Goal: Task Accomplishment & Management: Use online tool/utility

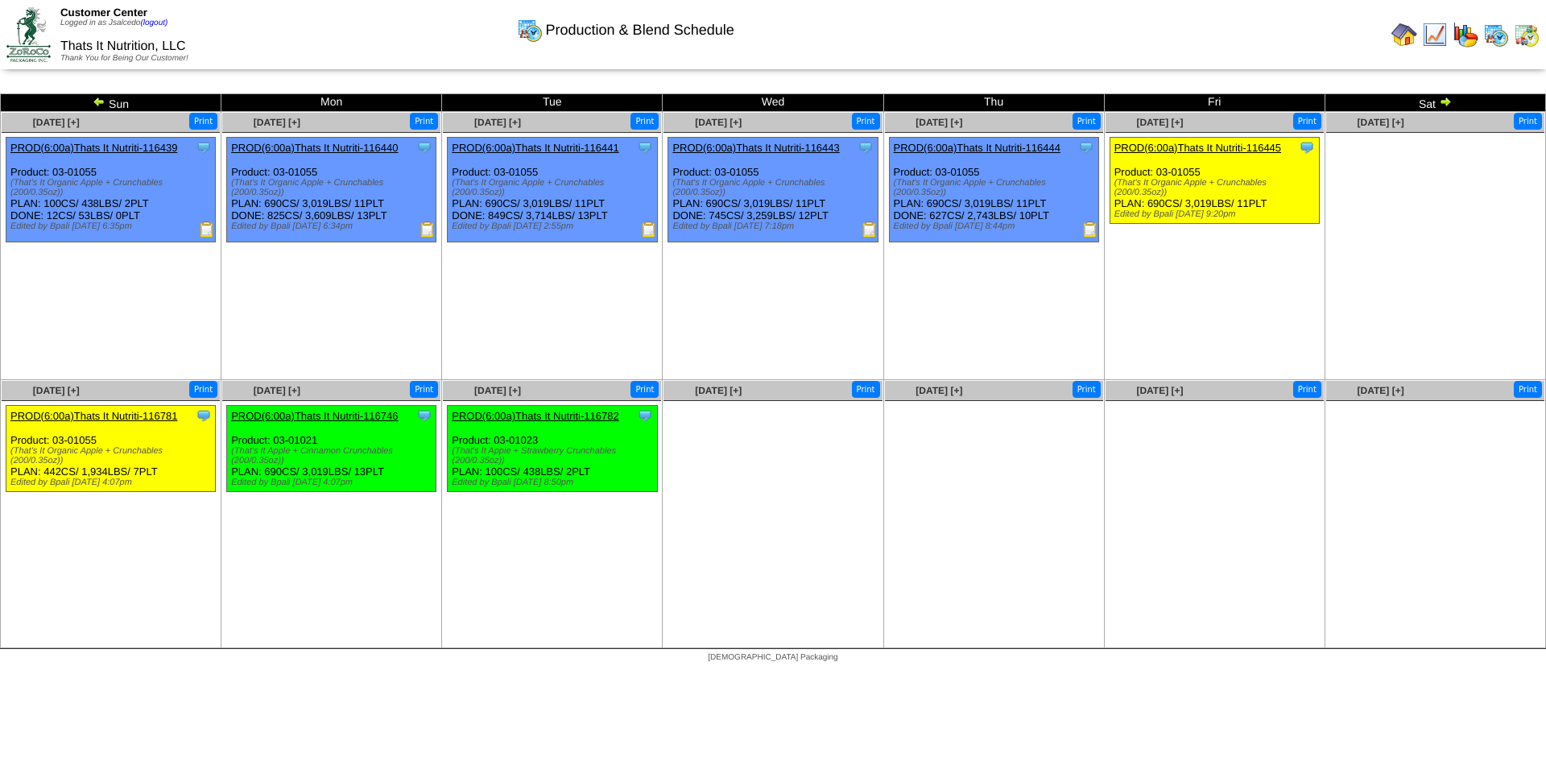
click at [1437, 33] on img at bounding box center [1435, 35] width 26 height 26
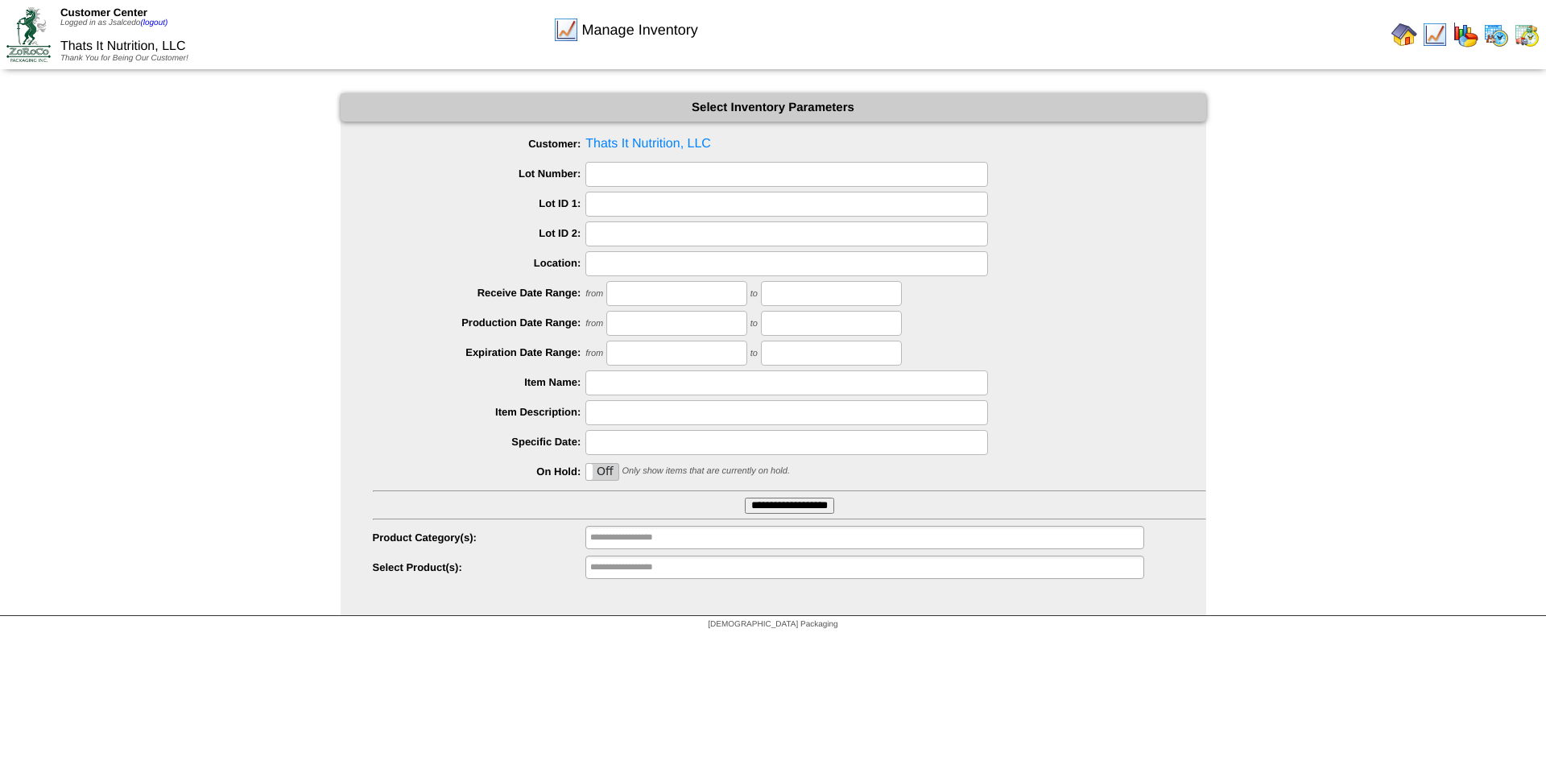
click at [821, 510] on input "**********" at bounding box center [789, 506] width 89 height 16
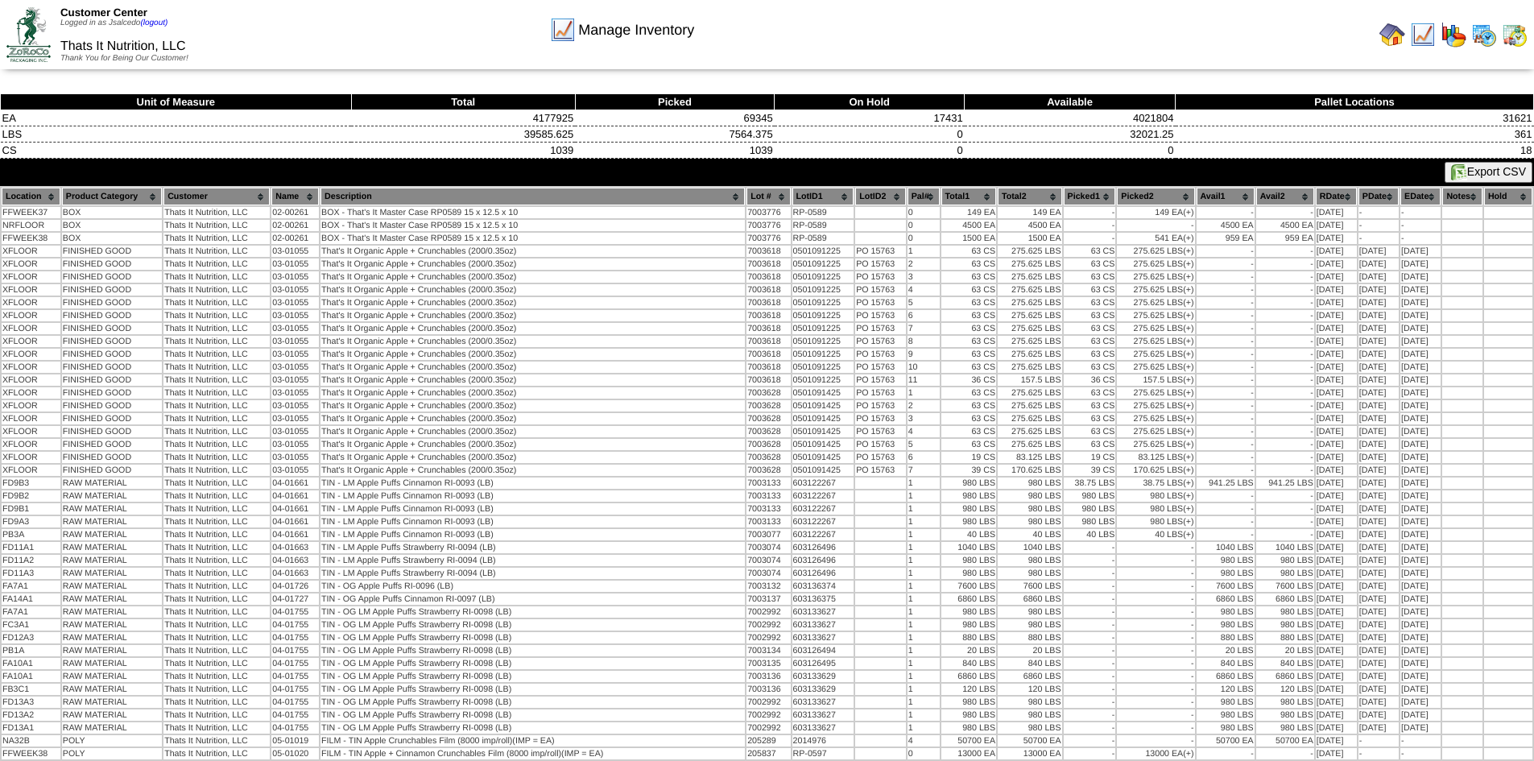
click at [1501, 172] on button "Export CSV" at bounding box center [1489, 172] width 88 height 21
